Goal: Check status: Check status

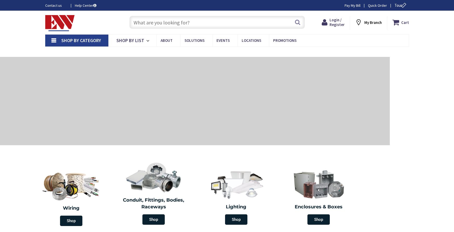
type input "[GEOGRAPHIC_DATA], [GEOGRAPHIC_DATA]"
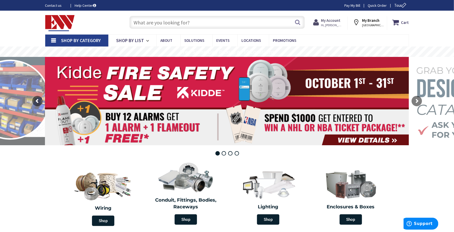
click at [330, 23] on span "Hi, [PERSON_NAME]" at bounding box center [332, 25] width 22 height 4
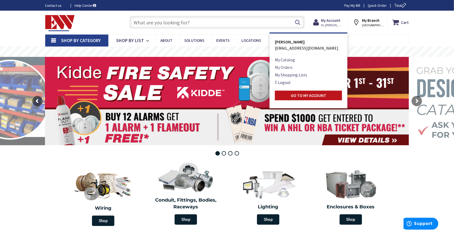
click at [291, 69] on link "My Orders" at bounding box center [284, 67] width 18 height 6
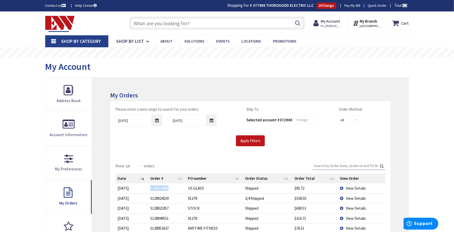
drag, startPoint x: 150, startPoint y: 188, endPoint x: 164, endPoint y: 188, distance: 14.3
click at [170, 189] on td "S128614806" at bounding box center [167, 189] width 38 height 10
copy td "S128614806"
click at [359, 187] on span "View Details" at bounding box center [356, 188] width 20 height 5
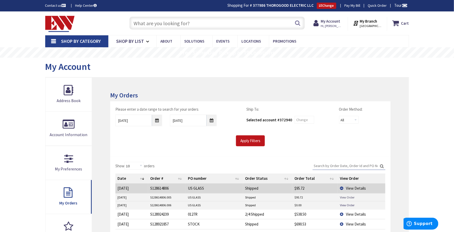
click at [351, 198] on link "View Order" at bounding box center [347, 197] width 15 height 4
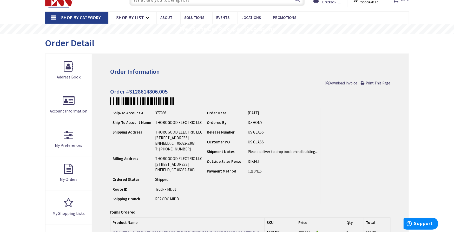
scroll to position [144, 0]
